Goal: Book appointment/travel/reservation

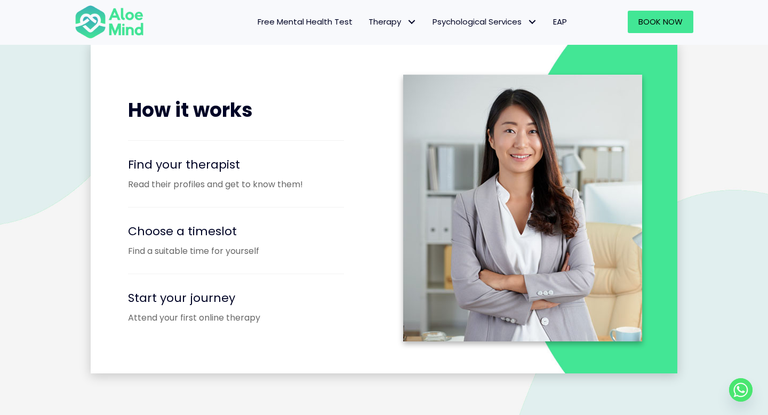
scroll to position [1358, 0]
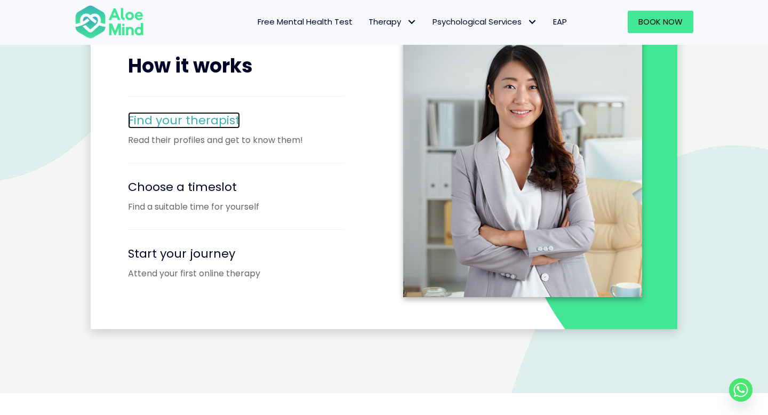
click at [189, 119] on span "Find your therapist" at bounding box center [184, 120] width 112 height 17
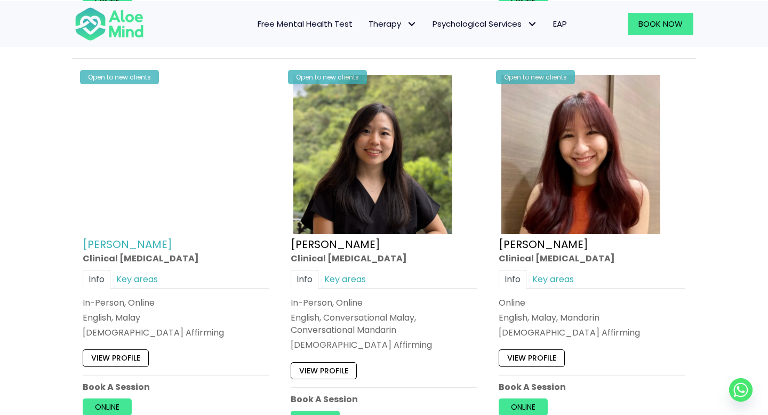
scroll to position [1333, 0]
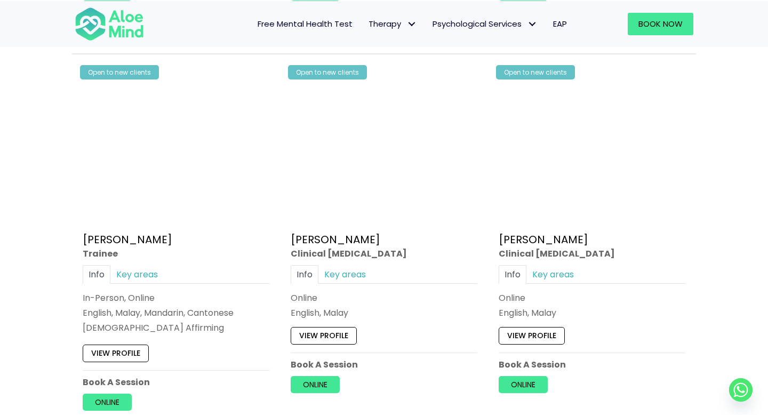
scroll to position [2924, 0]
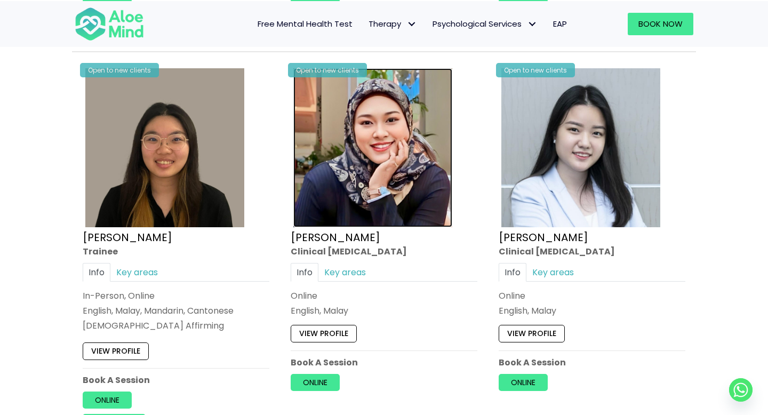
click at [366, 171] on img at bounding box center [372, 147] width 159 height 159
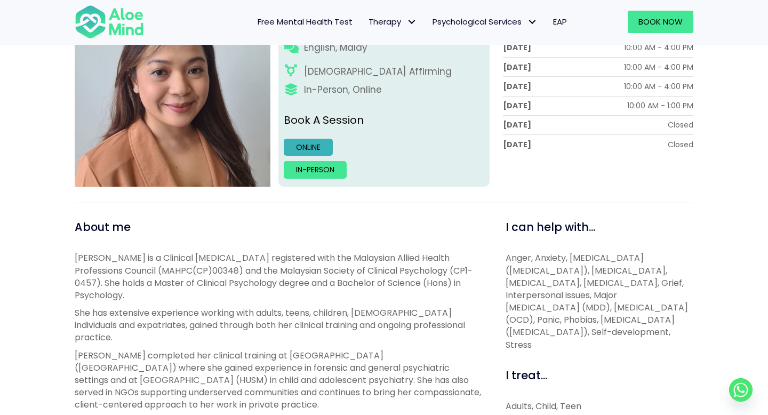
scroll to position [210, 0]
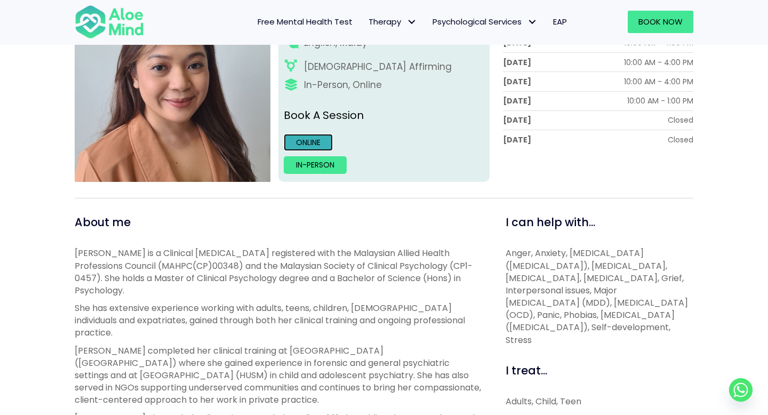
click at [301, 144] on link "Online" at bounding box center [308, 142] width 49 height 17
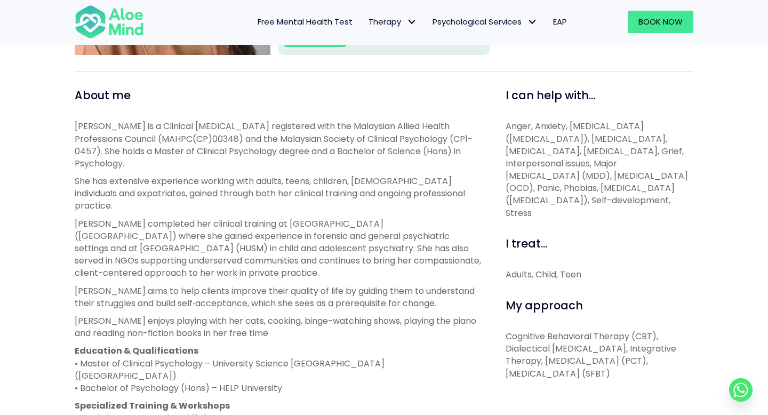
scroll to position [339, 0]
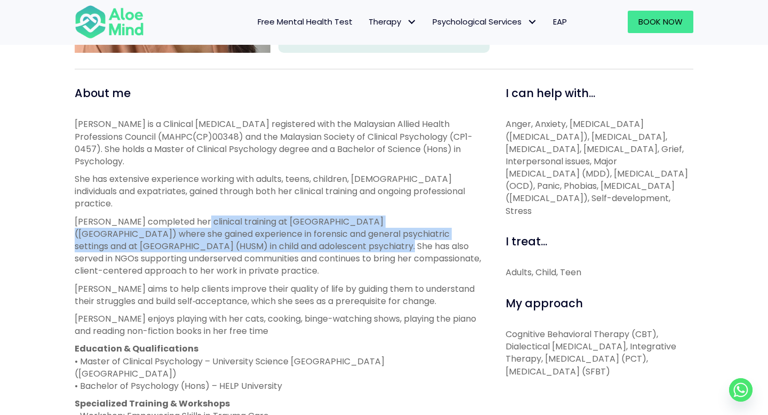
drag, startPoint x: 196, startPoint y: 195, endPoint x: 240, endPoint y: 217, distance: 49.4
click at [240, 217] on p "Hanna completed her clinical training at Hospital Bahagia Ulu Kinta (HBUK) wher…" at bounding box center [278, 246] width 407 height 62
click at [252, 243] on p "Hanna completed her clinical training at Hospital Bahagia Ulu Kinta (HBUK) wher…" at bounding box center [278, 246] width 407 height 62
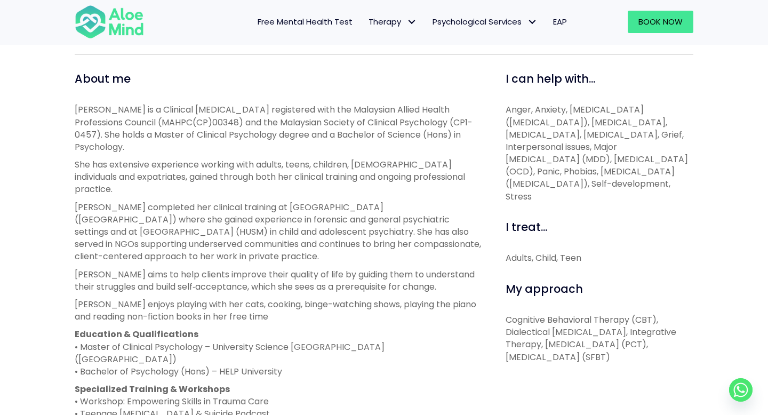
scroll to position [361, 0]
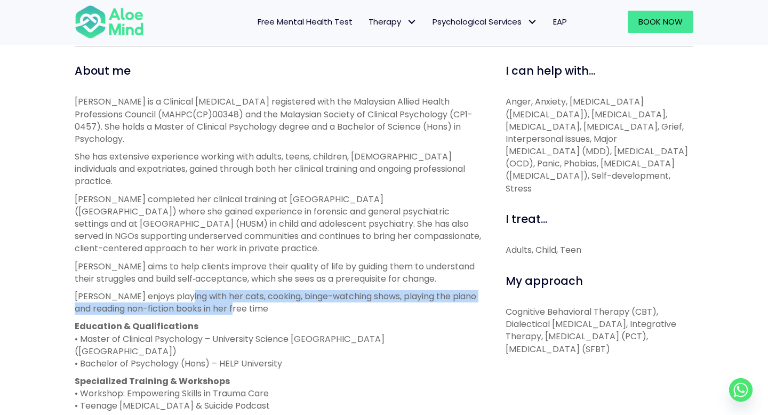
drag, startPoint x: 186, startPoint y: 272, endPoint x: 360, endPoint y: 282, distance: 174.6
click at [360, 290] on p "Hanna enjoys playing with her cats, cooking, binge-watching shows, playing the …" at bounding box center [278, 302] width 407 height 25
click at [261, 260] on p "Hanna aims to help clients improve their quality of life by guiding them to und…" at bounding box center [278, 272] width 407 height 25
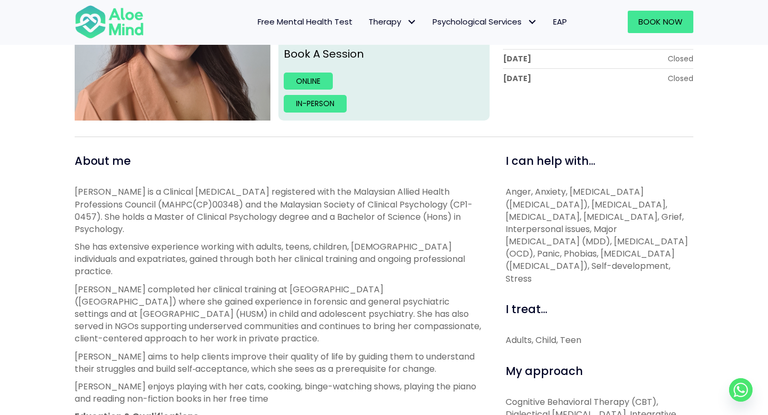
scroll to position [0, 0]
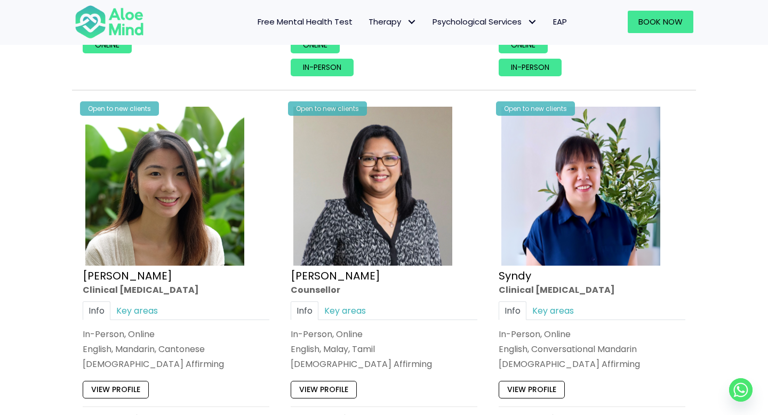
scroll to position [2499, 0]
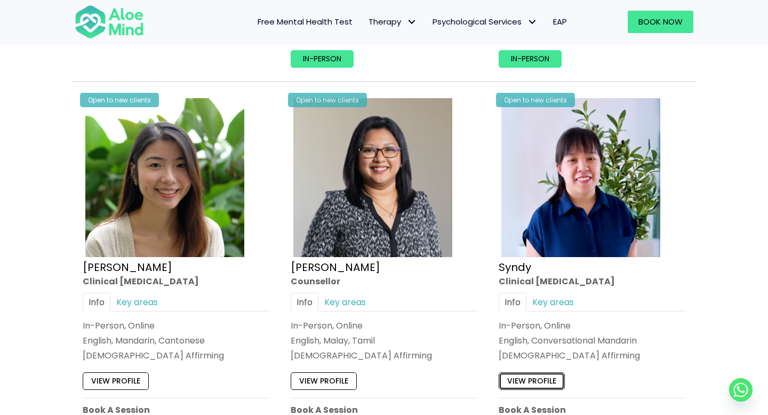
click at [548, 378] on link "View profile" at bounding box center [532, 380] width 66 height 17
click at [309, 264] on link "Sabrina" at bounding box center [336, 266] width 90 height 15
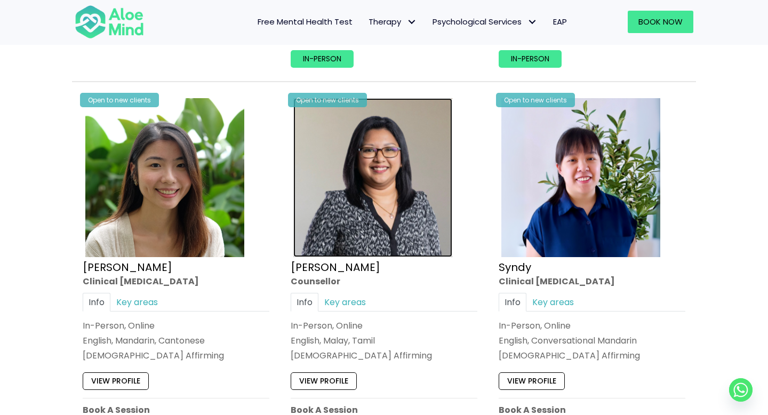
click at [356, 170] on img at bounding box center [372, 177] width 159 height 159
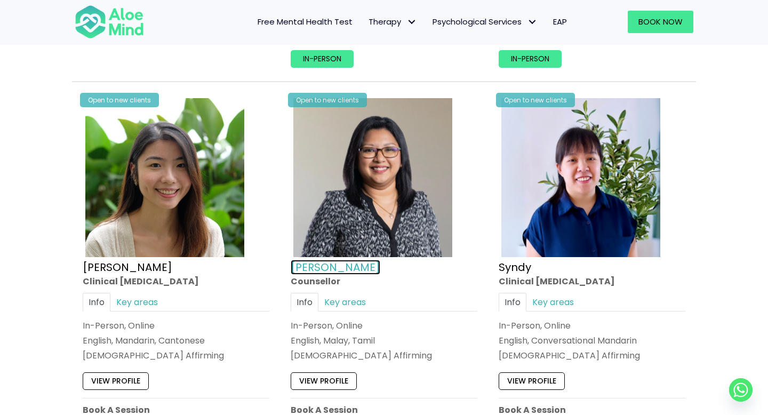
click at [304, 263] on link "Sabrina" at bounding box center [336, 266] width 90 height 15
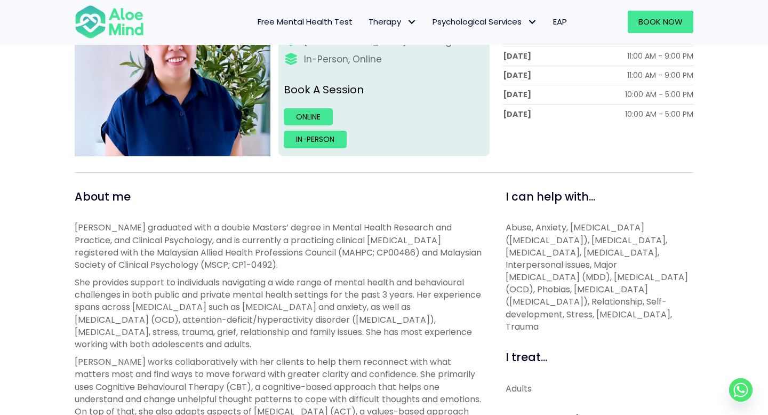
scroll to position [300, 0]
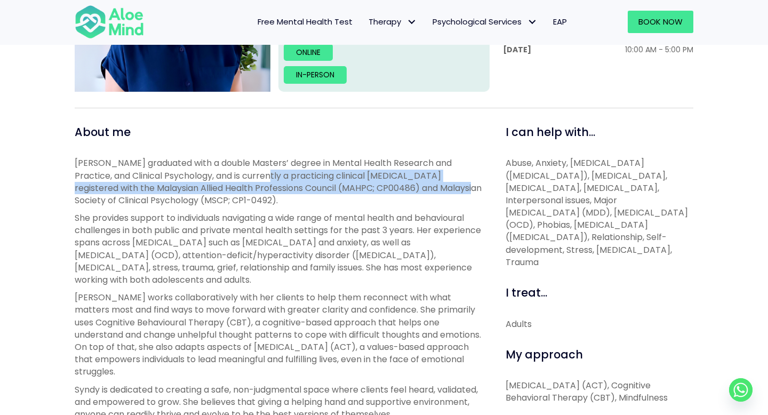
drag, startPoint x: 247, startPoint y: 175, endPoint x: 439, endPoint y: 194, distance: 192.9
click at [440, 194] on p "[PERSON_NAME] graduated with a double Masters’ degree in Mental Health Research…" at bounding box center [278, 182] width 407 height 50
click at [411, 234] on p "She provides support to individuals navigating a wide range of mental health an…" at bounding box center [278, 249] width 407 height 74
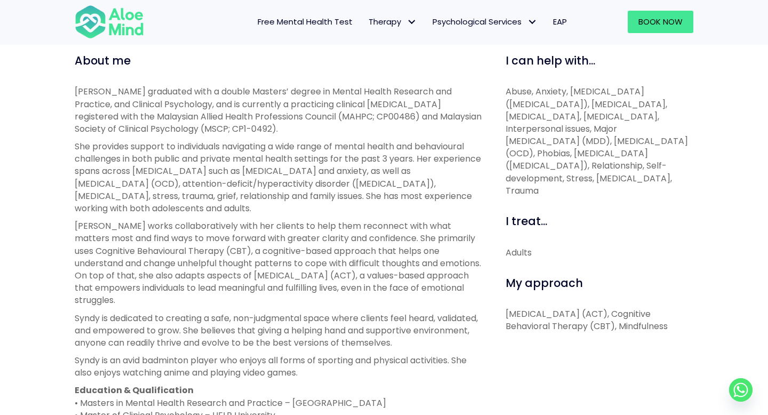
scroll to position [372, 0]
drag, startPoint x: 110, startPoint y: 170, endPoint x: 364, endPoint y: 206, distance: 256.4
click at [364, 207] on p "She provides support to individuals navigating a wide range of mental health an…" at bounding box center [278, 176] width 407 height 74
click at [373, 173] on p "She provides support to individuals navigating a wide range of mental health an…" at bounding box center [278, 176] width 407 height 74
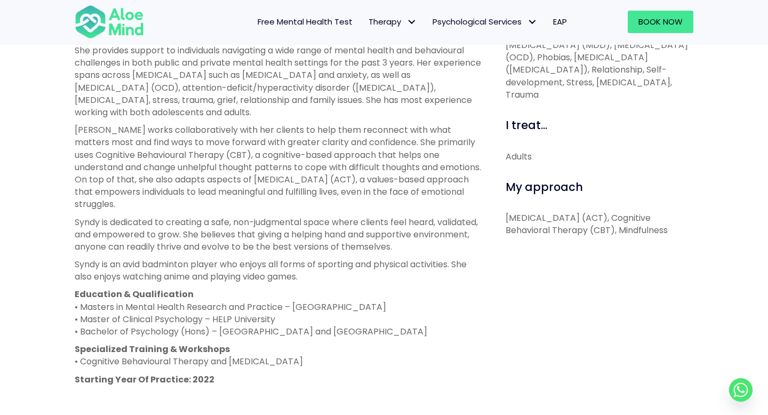
scroll to position [469, 0]
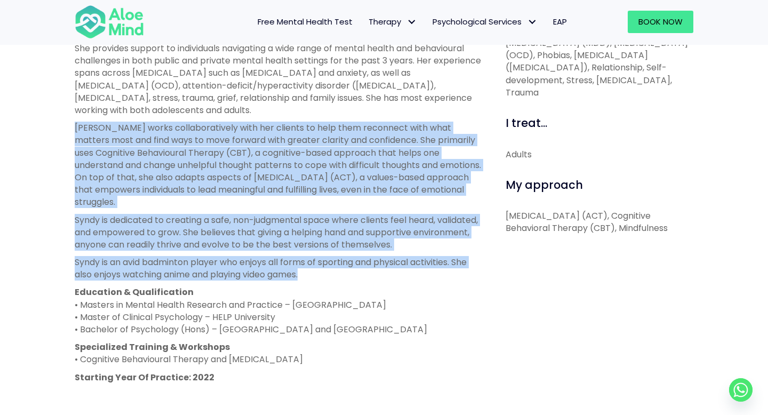
drag, startPoint x: 73, startPoint y: 129, endPoint x: 472, endPoint y: 278, distance: 426.9
click at [472, 278] on div "About me Syndy graduated with a double Masters’ degree in Mental Health Researc…" at bounding box center [278, 256] width 423 height 602
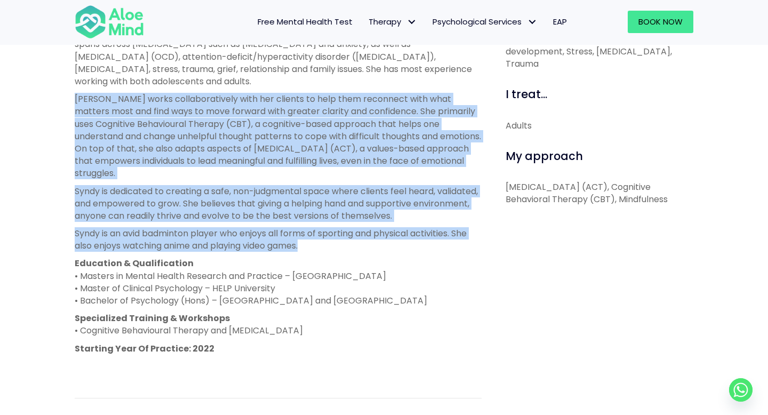
click at [320, 237] on p "Syndy is an avid badminton player who enjoys all forms of sporting and physical…" at bounding box center [278, 239] width 407 height 25
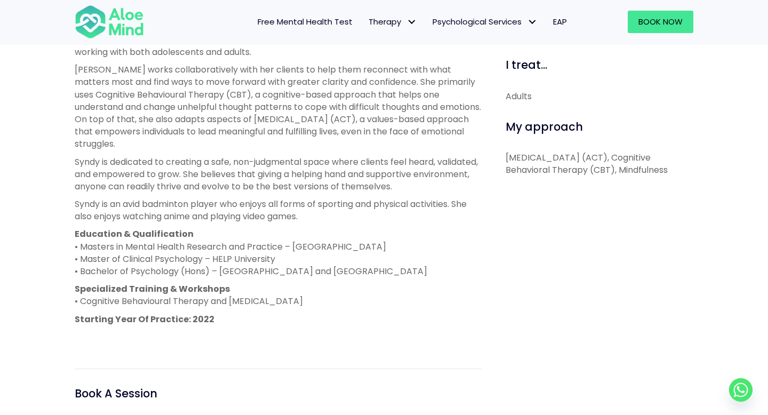
scroll to position [531, 0]
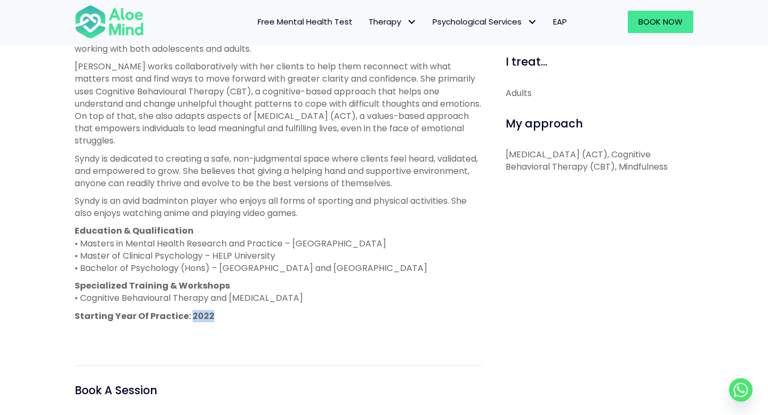
drag, startPoint x: 187, startPoint y: 315, endPoint x: 224, endPoint y: 318, distance: 37.5
click at [224, 318] on p "Starting Year Of Practice: 2022" at bounding box center [278, 316] width 407 height 12
click at [346, 70] on p "Syndy works collaboratively with her clients to help them reconnect with what m…" at bounding box center [278, 103] width 407 height 86
drag, startPoint x: 227, startPoint y: 177, endPoint x: 416, endPoint y: 173, distance: 189.9
click at [416, 173] on p "Syndy is dedicated to creating a safe, non-judgmental space where clients feel …" at bounding box center [278, 171] width 407 height 37
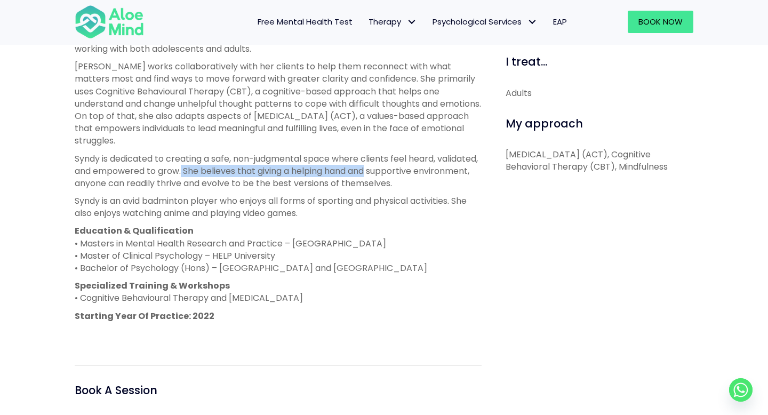
click at [394, 127] on p "Syndy works collaboratively with her clients to help them reconnect with what m…" at bounding box center [278, 103] width 407 height 86
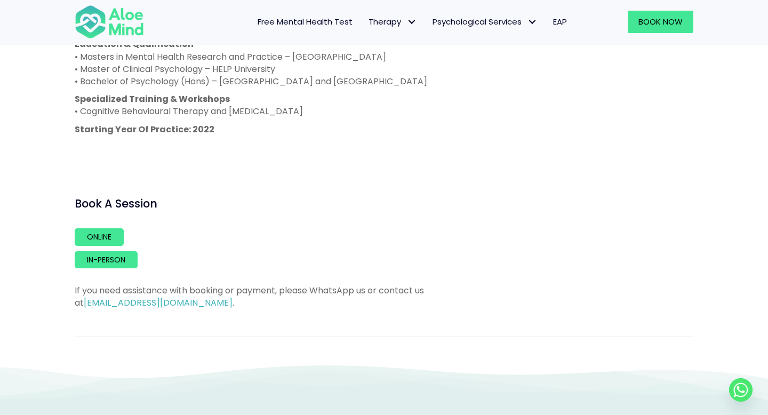
scroll to position [833, 0]
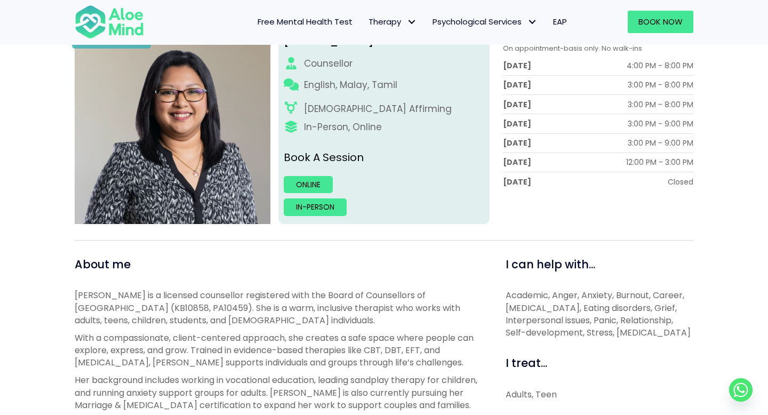
scroll to position [163, 0]
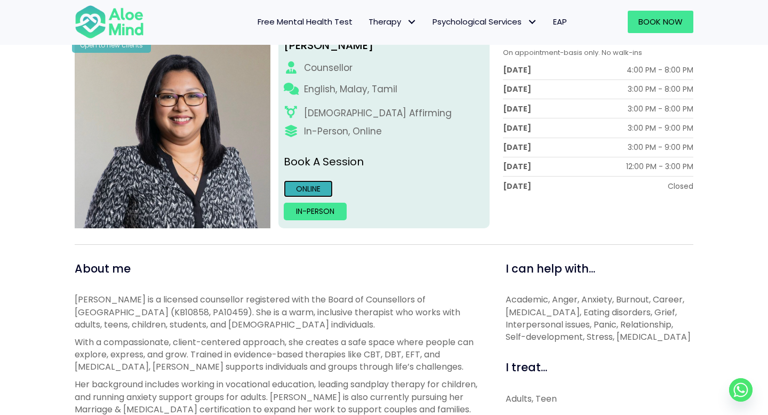
click at [316, 190] on link "Online" at bounding box center [308, 188] width 49 height 17
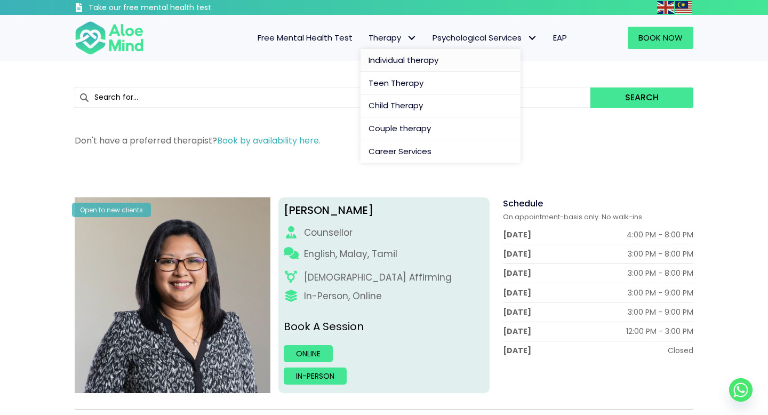
click at [402, 59] on span "Individual therapy" at bounding box center [403, 59] width 70 height 11
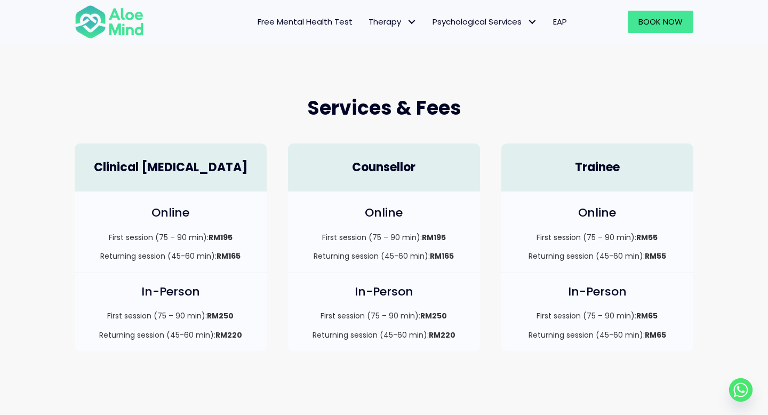
scroll to position [243, 0]
